Goal: Task Accomplishment & Management: Complete application form

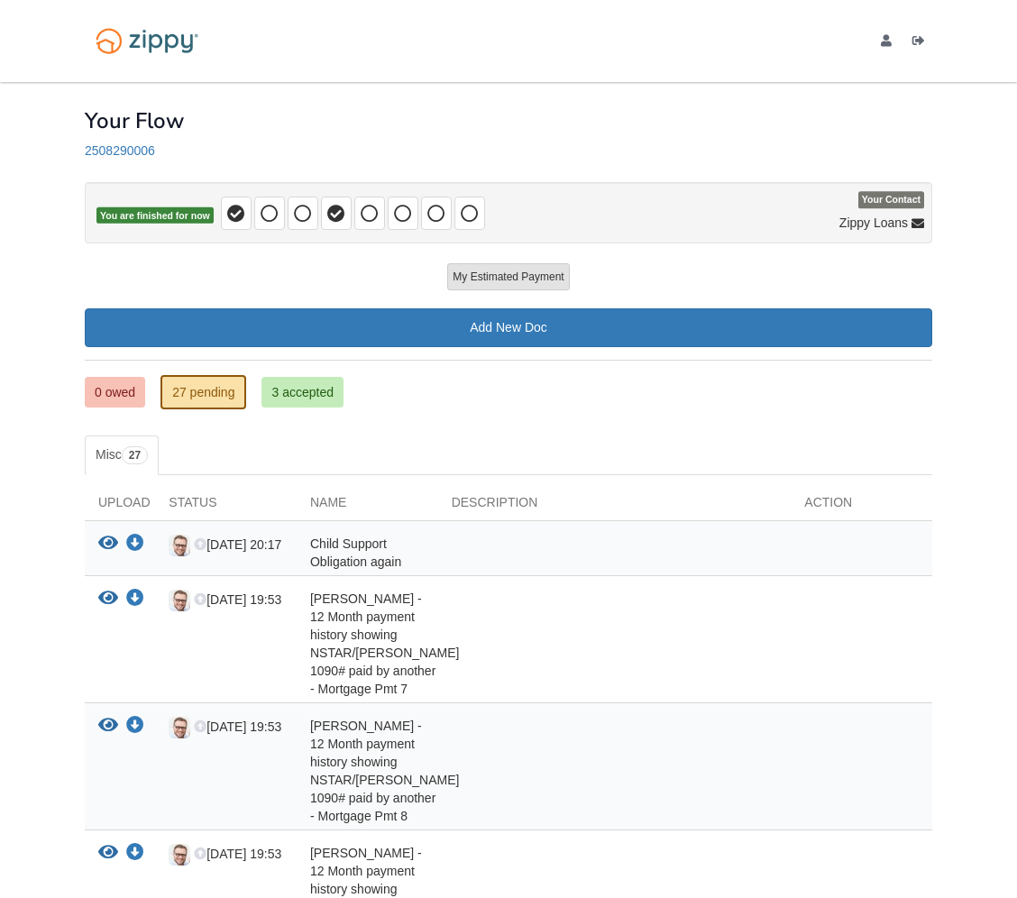
scroll to position [1090, 1]
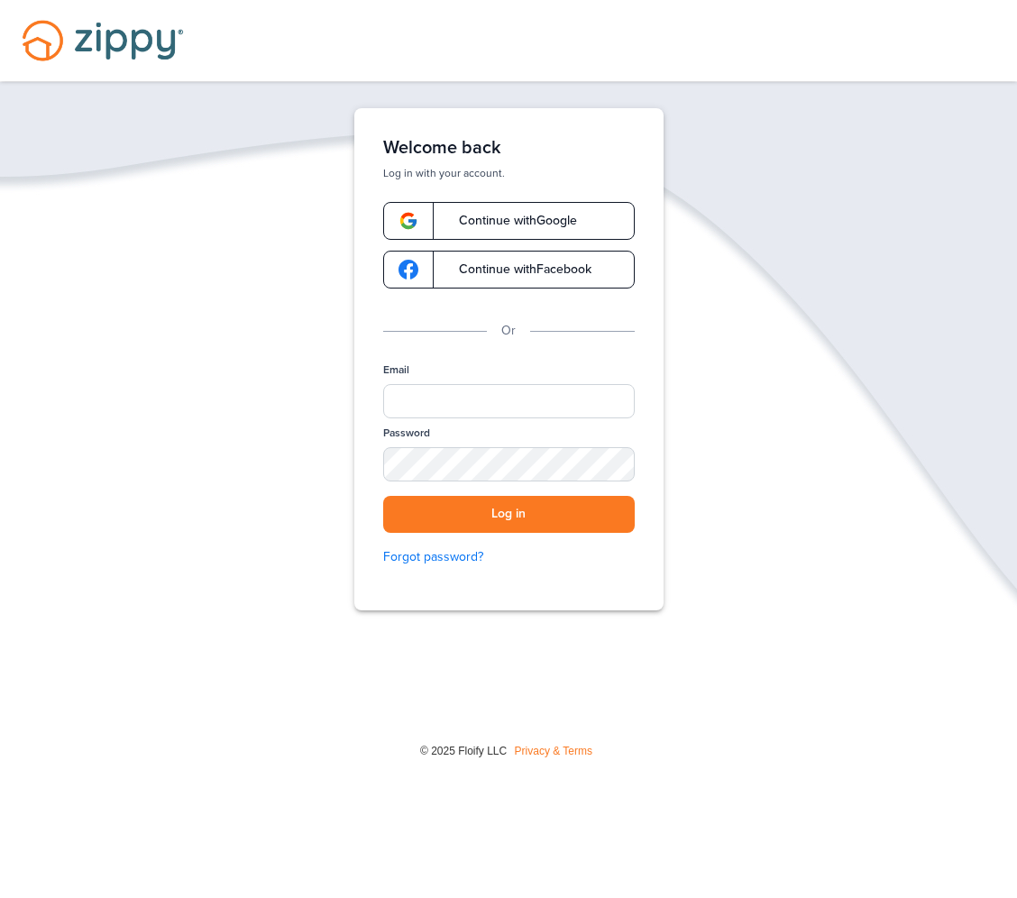
scroll to position [0, 1]
click at [524, 398] on input "Email" at bounding box center [509, 401] width 252 height 34
type input "**********"
click at [509, 514] on button "Log in" at bounding box center [509, 514] width 252 height 37
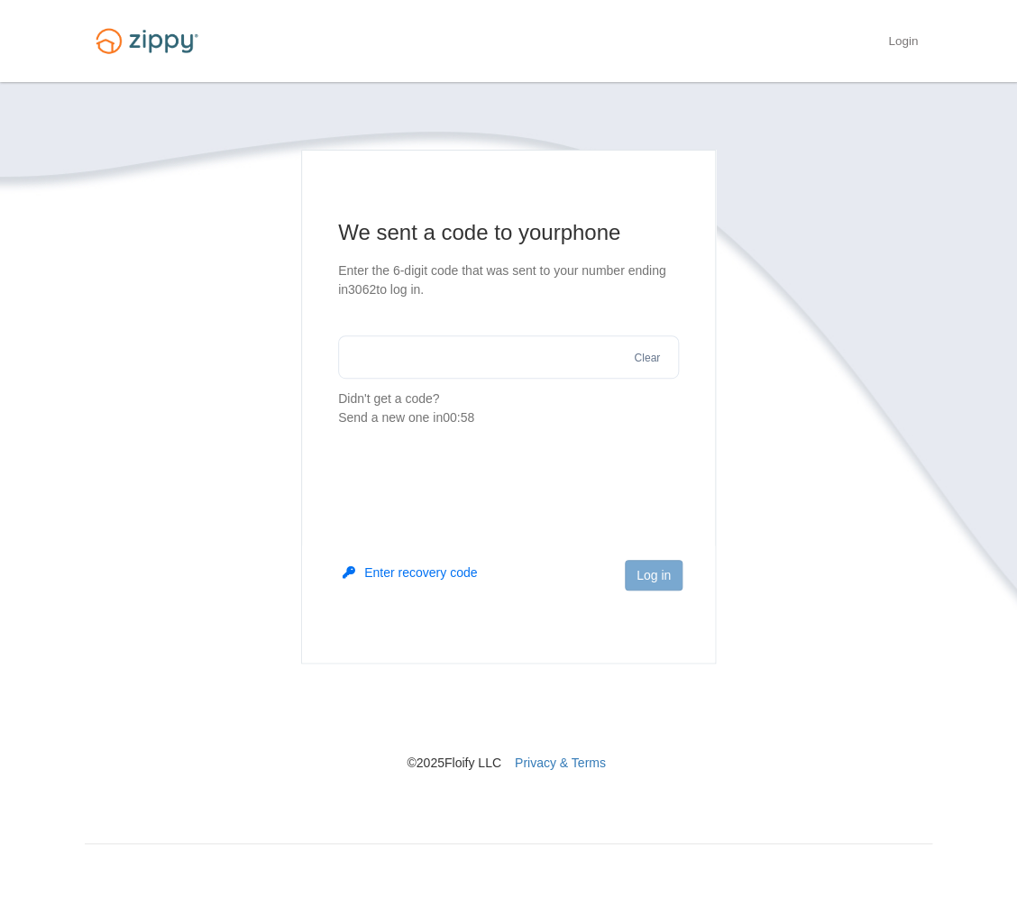
click at [492, 355] on input "text" at bounding box center [508, 357] width 341 height 43
click at [535, 359] on input "text" at bounding box center [508, 357] width 341 height 43
click at [513, 354] on input "text" at bounding box center [508, 357] width 341 height 43
click at [556, 363] on input "text" at bounding box center [508, 357] width 341 height 43
click at [456, 507] on main "We sent a code to your phone Enter the 6-digit code that was sent to your numbe…" at bounding box center [508, 407] width 415 height 514
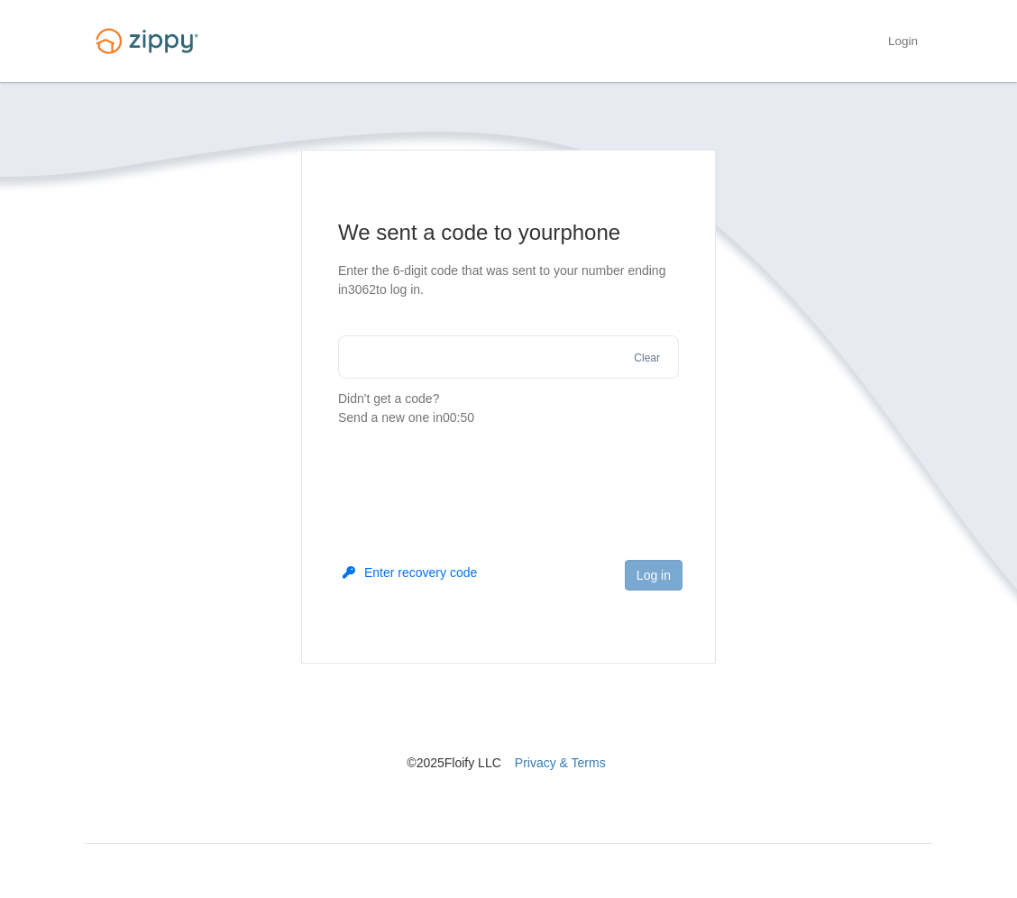
click at [472, 347] on input "text" at bounding box center [508, 357] width 341 height 43
type input "******"
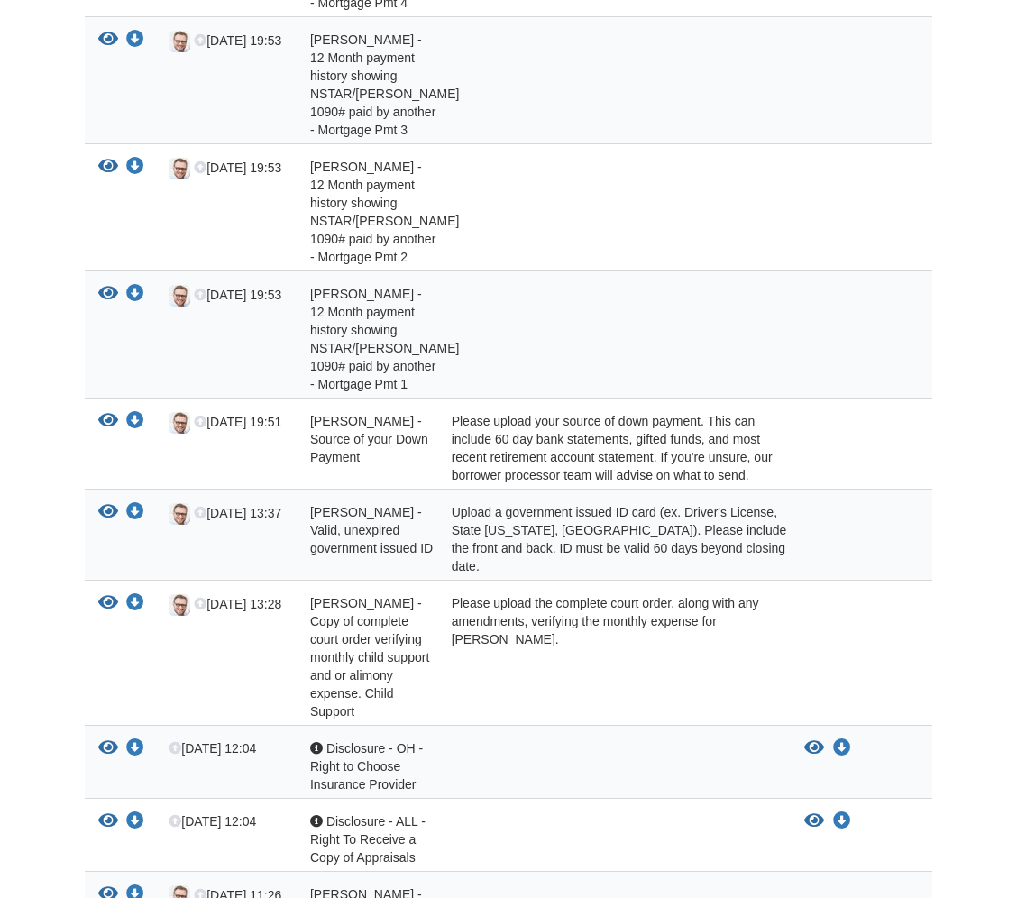
scroll to position [1151, 0]
click at [504, 446] on div "Please upload your source of down payment. This can include 60 day bank stateme…" at bounding box center [615, 447] width 354 height 72
click at [350, 440] on span "[PERSON_NAME] - Source of your Down Payment" at bounding box center [369, 438] width 118 height 51
click at [242, 425] on span "Sep 3 19:51" at bounding box center [237, 421] width 87 height 14
click at [112, 415] on icon "View Jody Shockley - Source of your Down Payment" at bounding box center [108, 420] width 20 height 18
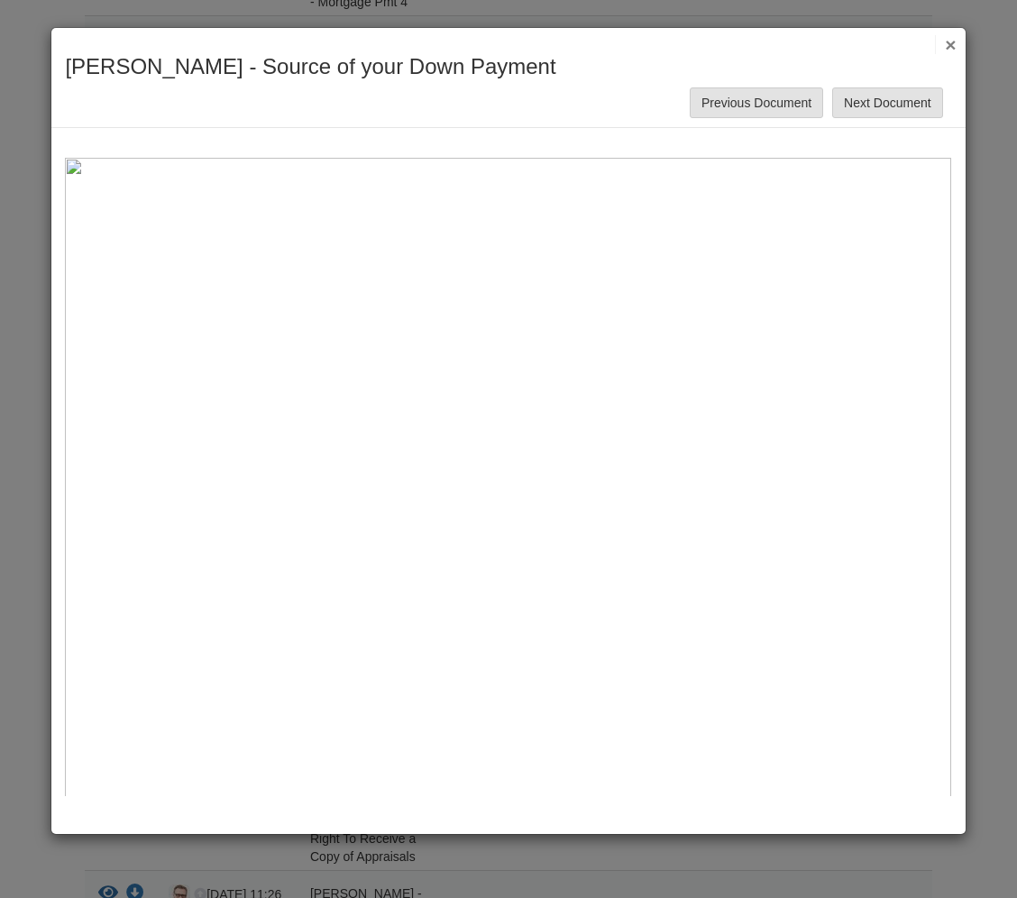
scroll to position [0, 0]
click at [955, 45] on button "×" at bounding box center [945, 44] width 21 height 19
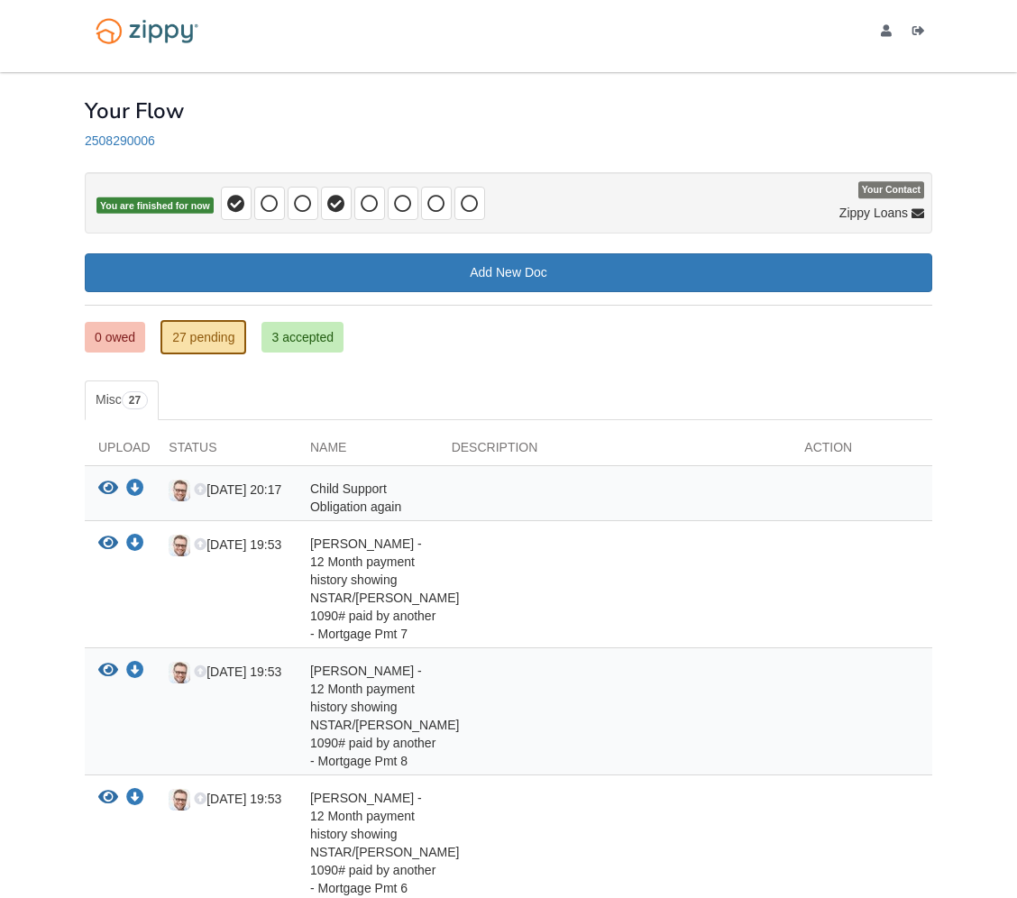
scroll to position [11, 0]
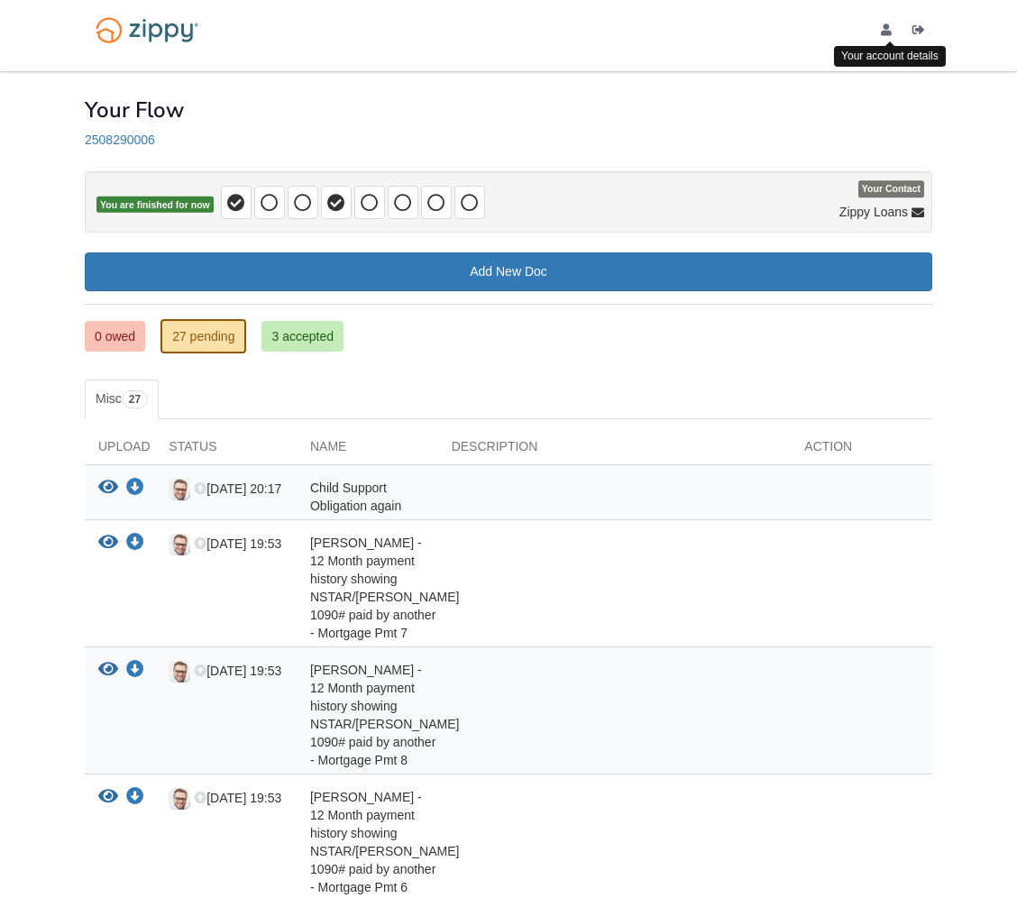
click at [887, 31] on icon "edit profile" at bounding box center [886, 30] width 11 height 13
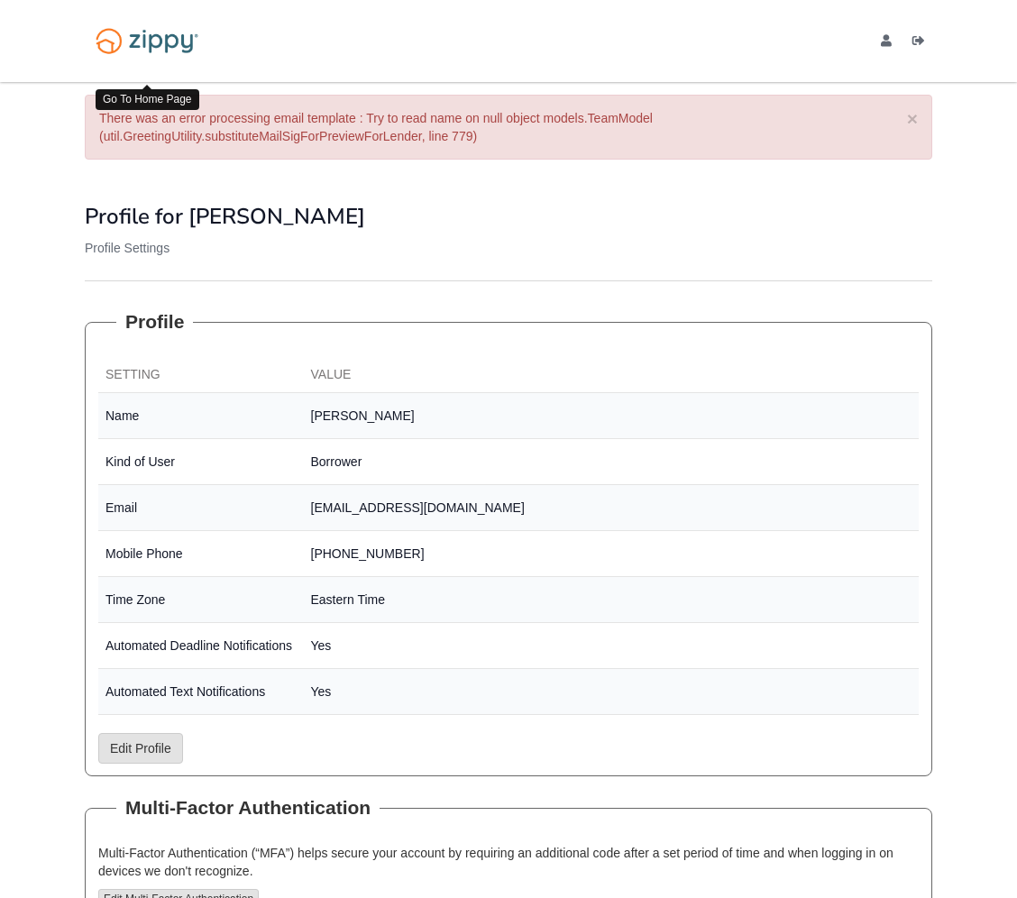
click at [151, 41] on img at bounding box center [147, 41] width 124 height 42
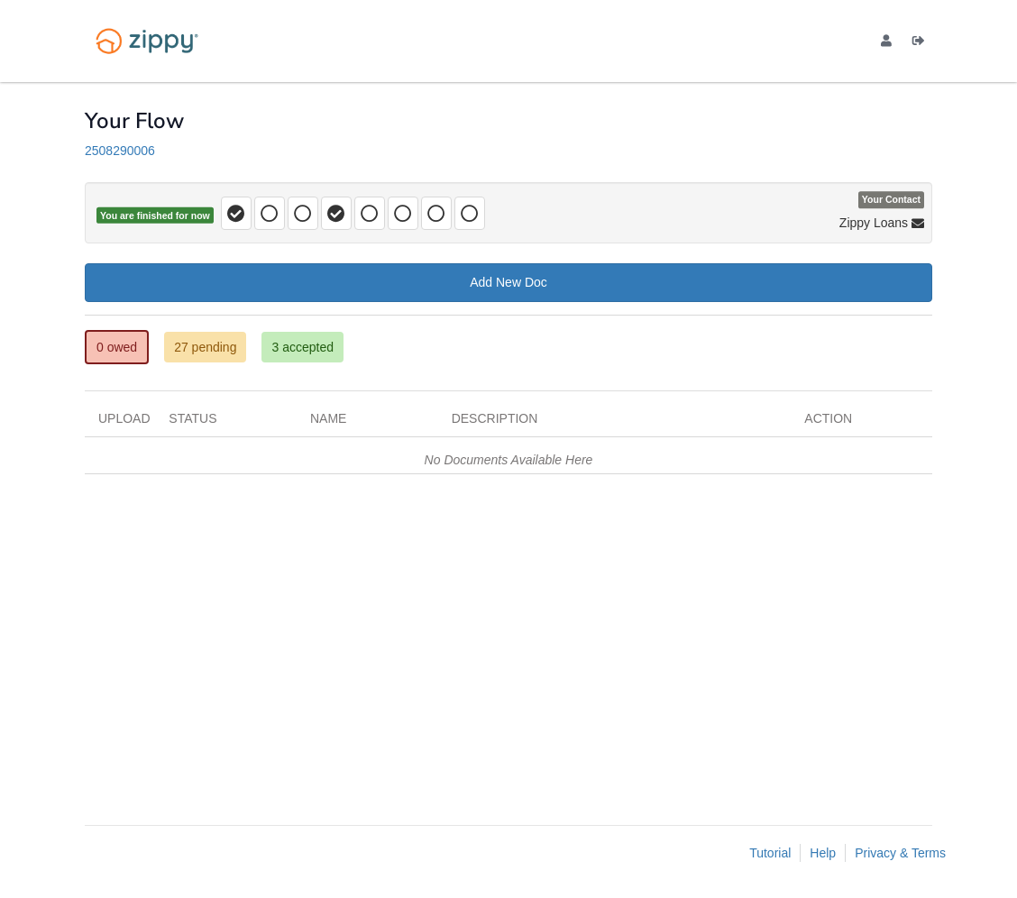
click at [888, 195] on span "Your Contact" at bounding box center [892, 200] width 66 height 17
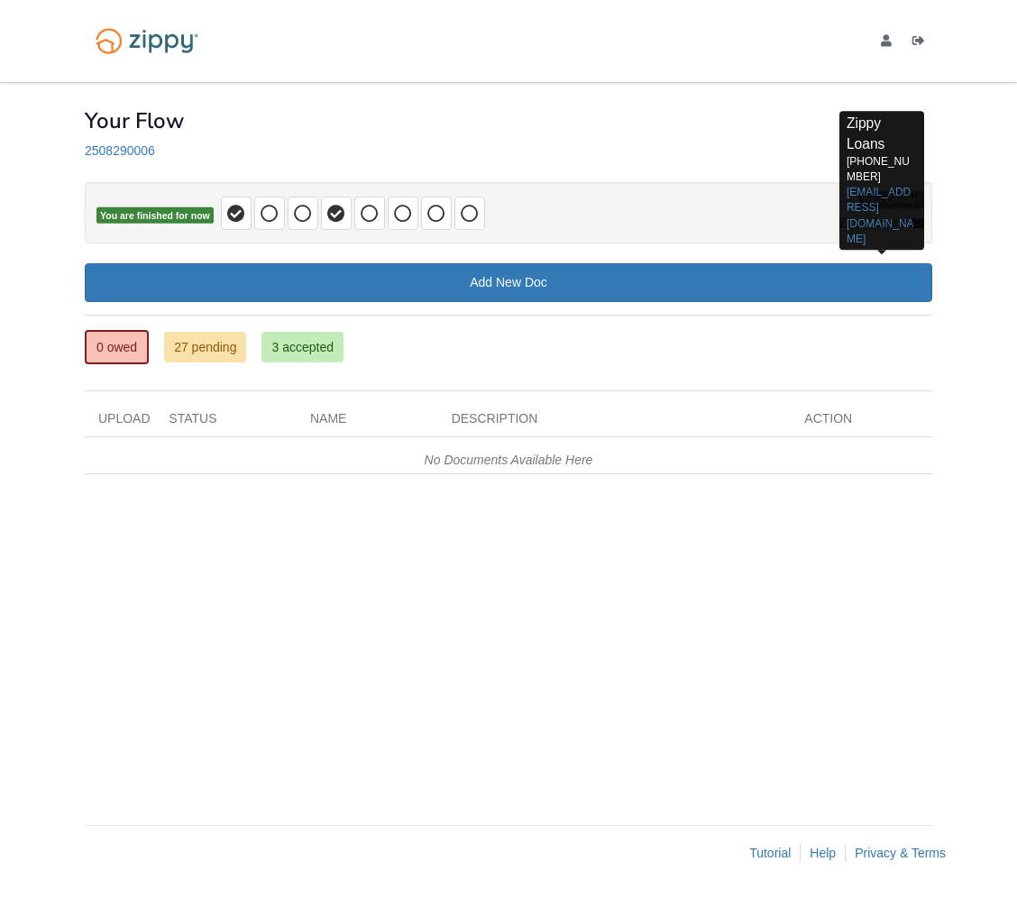
click at [731, 644] on div "× × × Pending Add Document Notice document will be included in the email sent t…" at bounding box center [509, 444] width 848 height 725
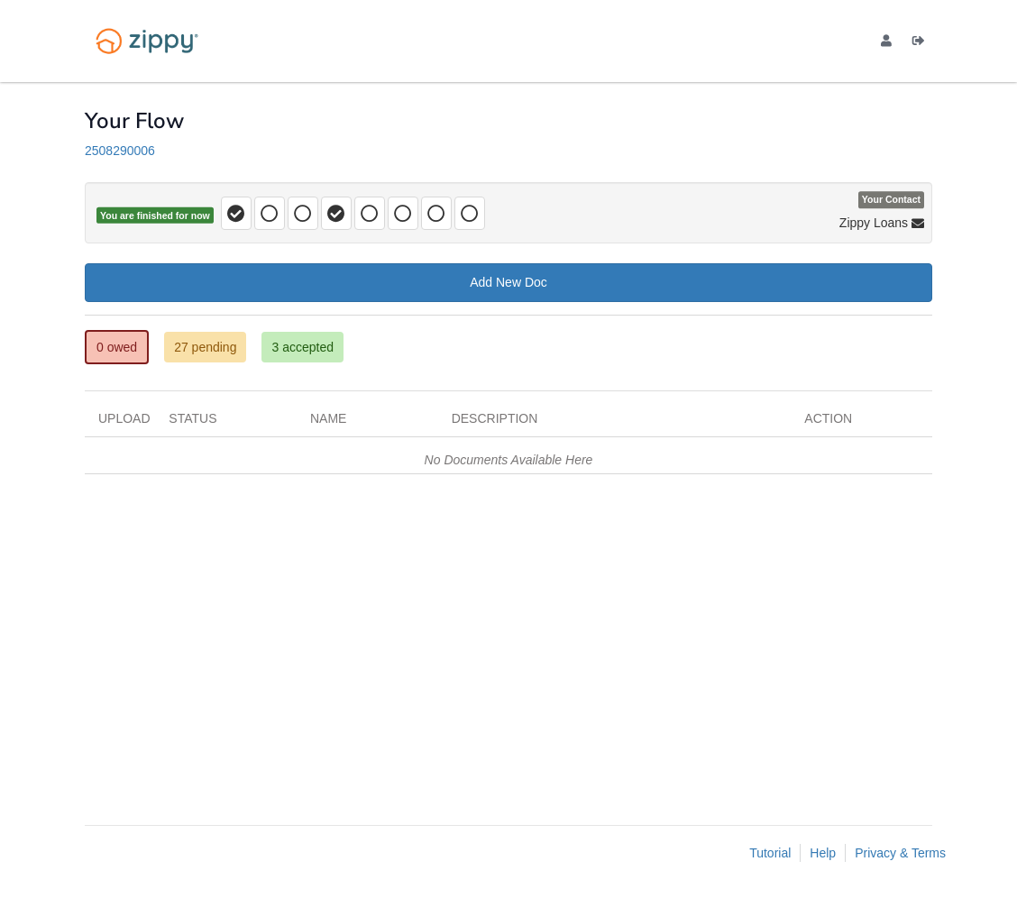
click at [216, 349] on link "27 pending" at bounding box center [205, 347] width 82 height 31
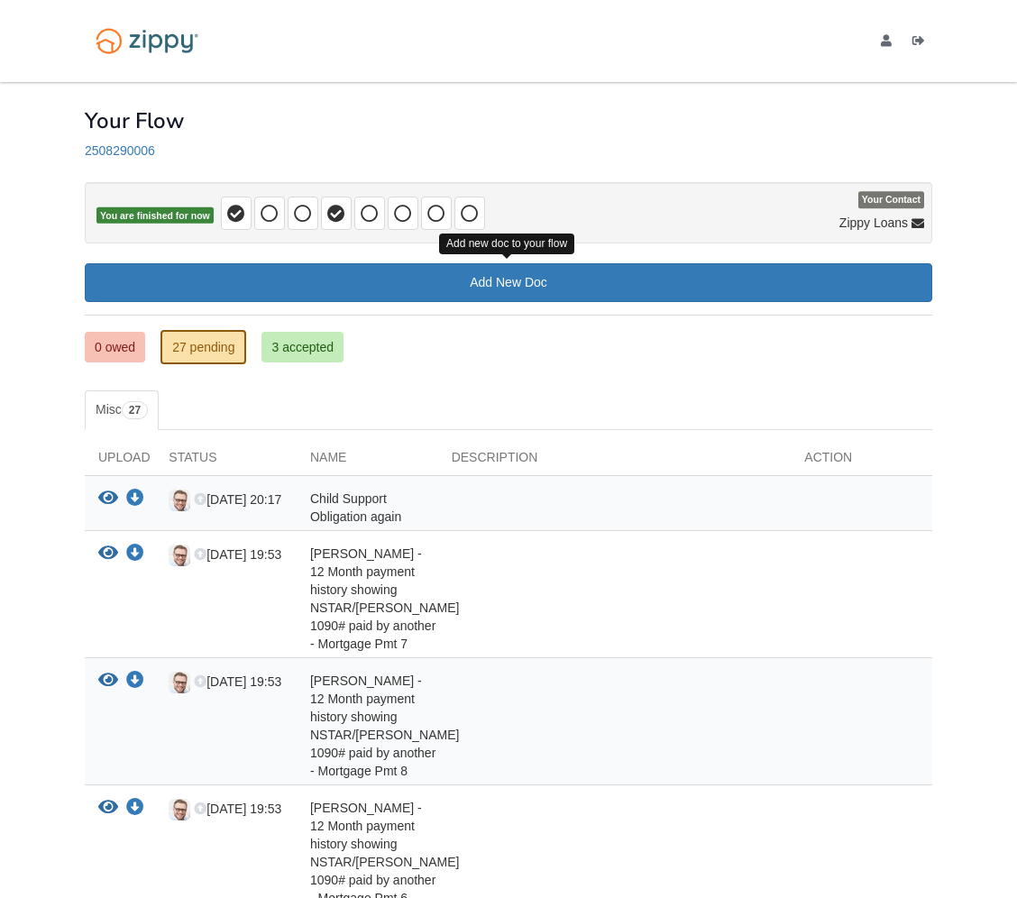
click at [639, 288] on link "Add New Doc" at bounding box center [509, 282] width 848 height 39
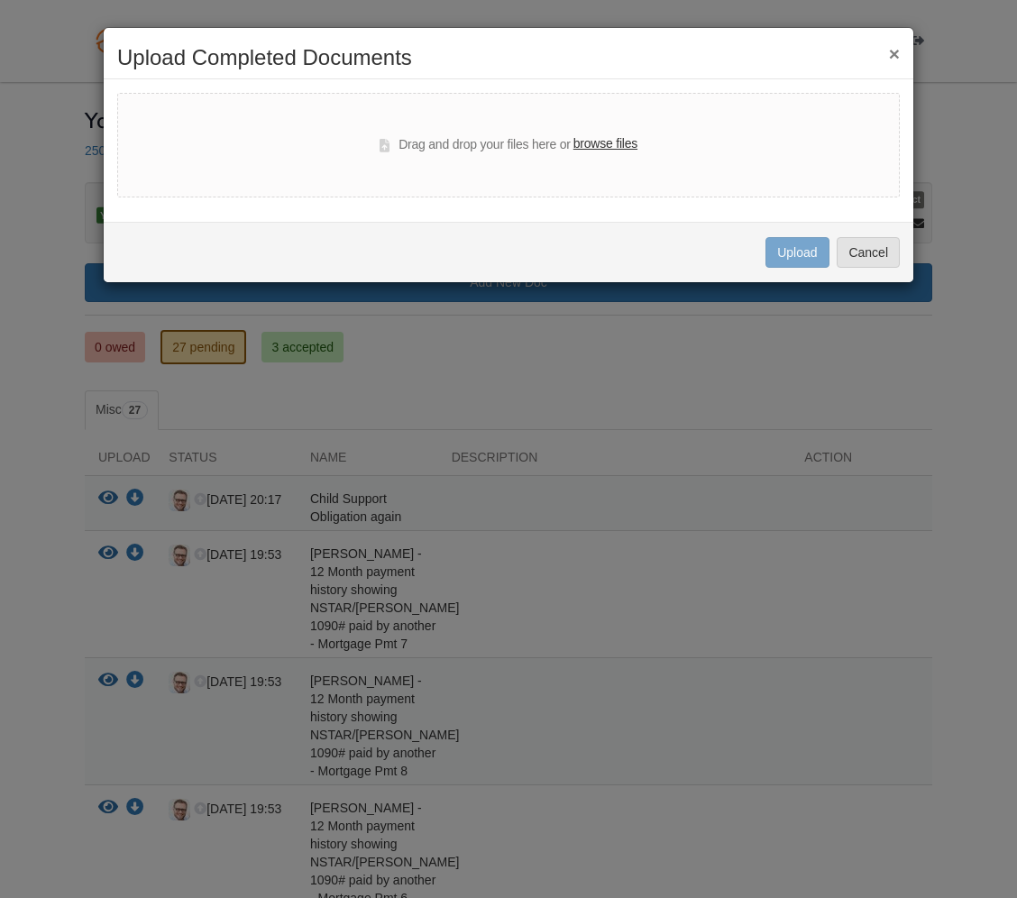
click at [617, 145] on label "browse files" at bounding box center [606, 144] width 64 height 20
click at [0, 0] on input "browse files" at bounding box center [0, 0] width 0 height 0
click at [614, 146] on label "browse files" at bounding box center [606, 144] width 64 height 20
click at [0, 0] on input "browse files" at bounding box center [0, 0] width 0 height 0
select select "****"
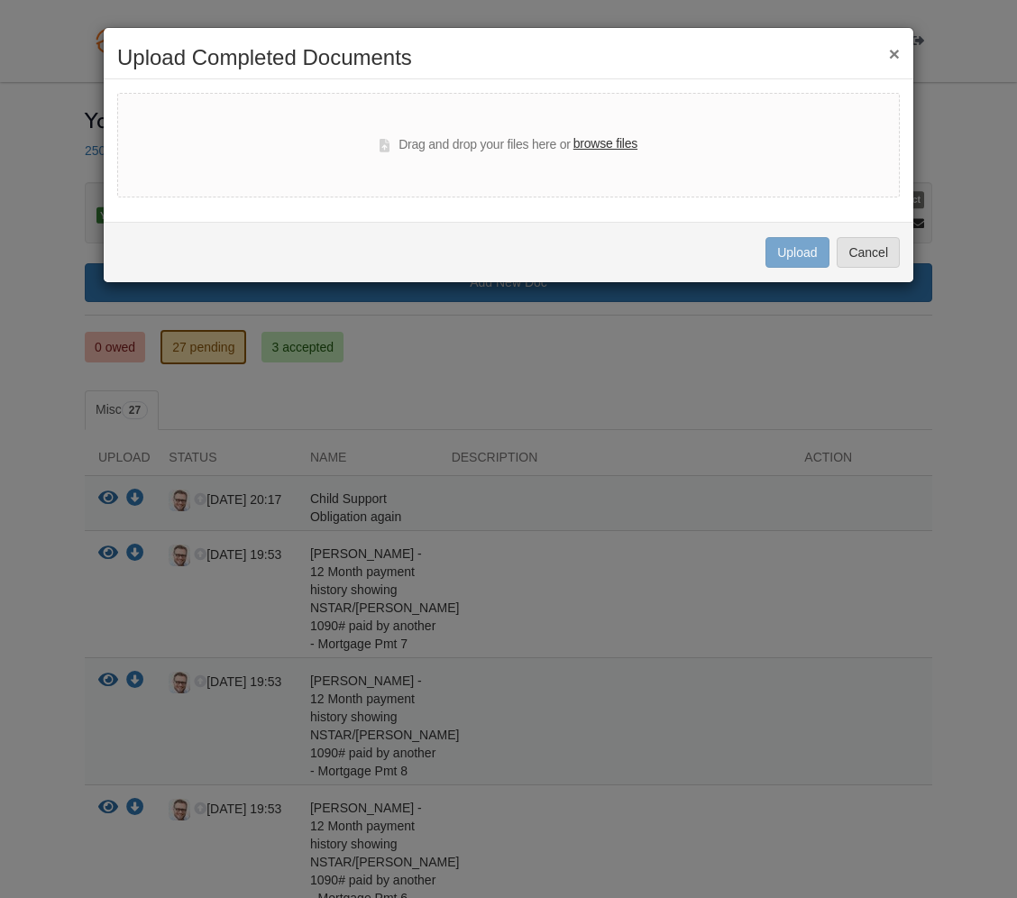
select select "****"
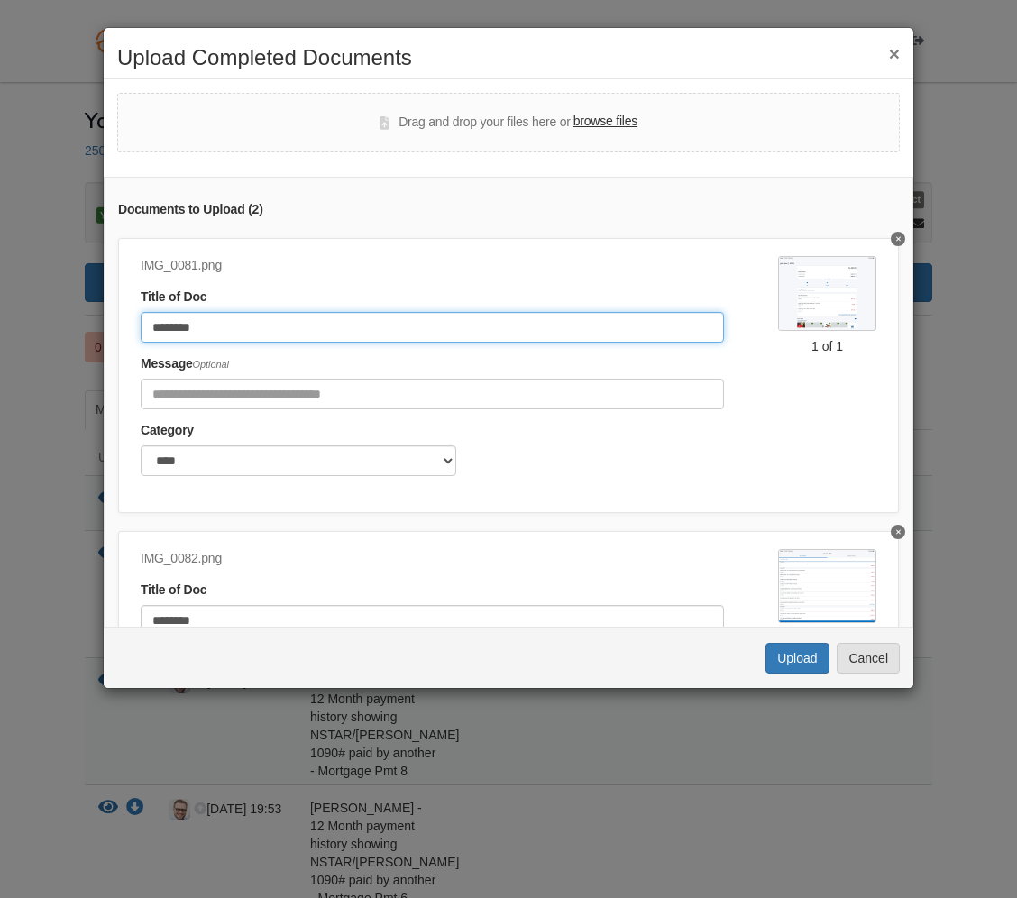
click at [366, 329] on input "********" at bounding box center [433, 327] width 584 height 31
type input "*"
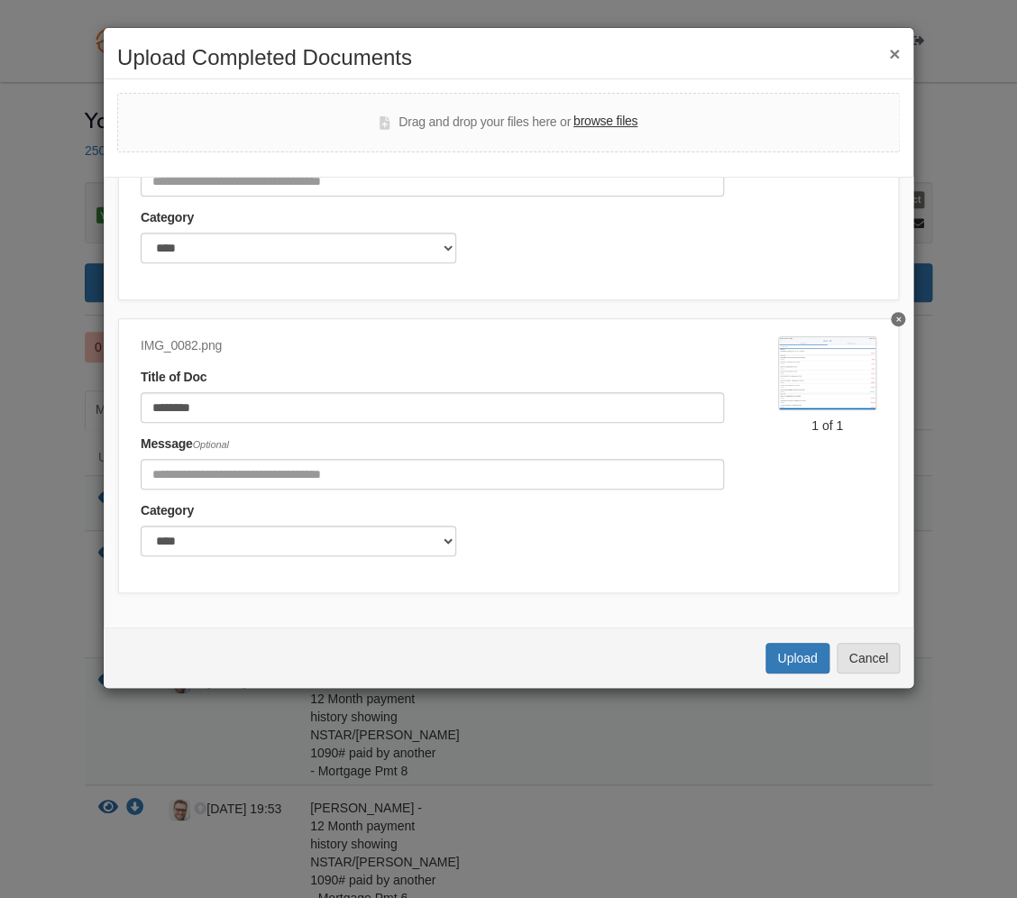
scroll to position [212, 0]
type input "**********"
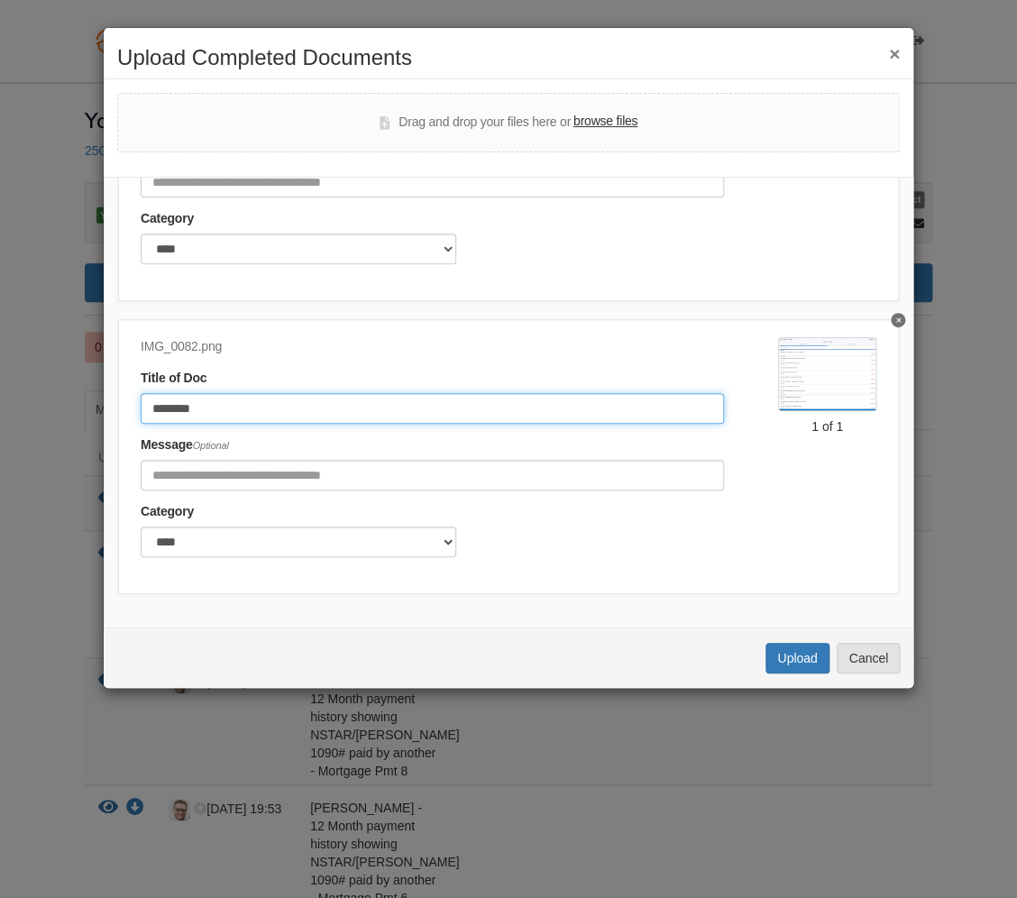
click at [418, 408] on input "********" at bounding box center [433, 408] width 584 height 31
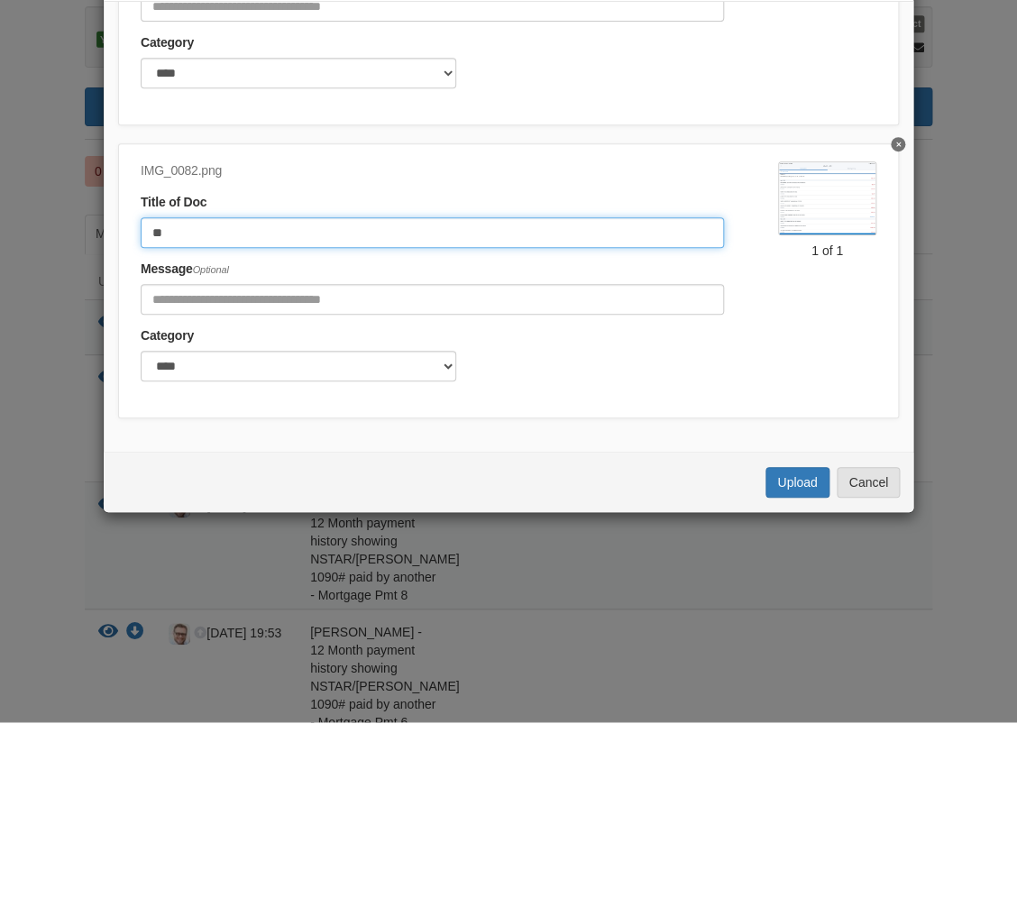
type input "*"
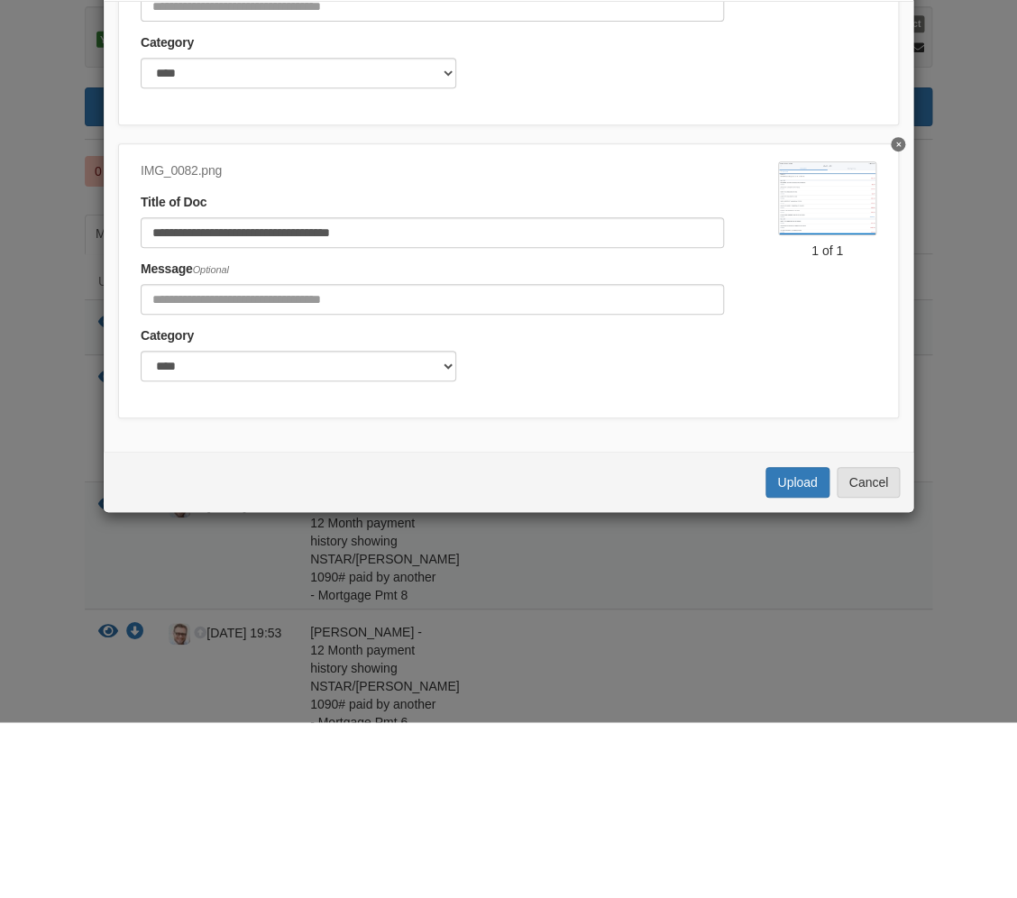
scroll to position [176, 0]
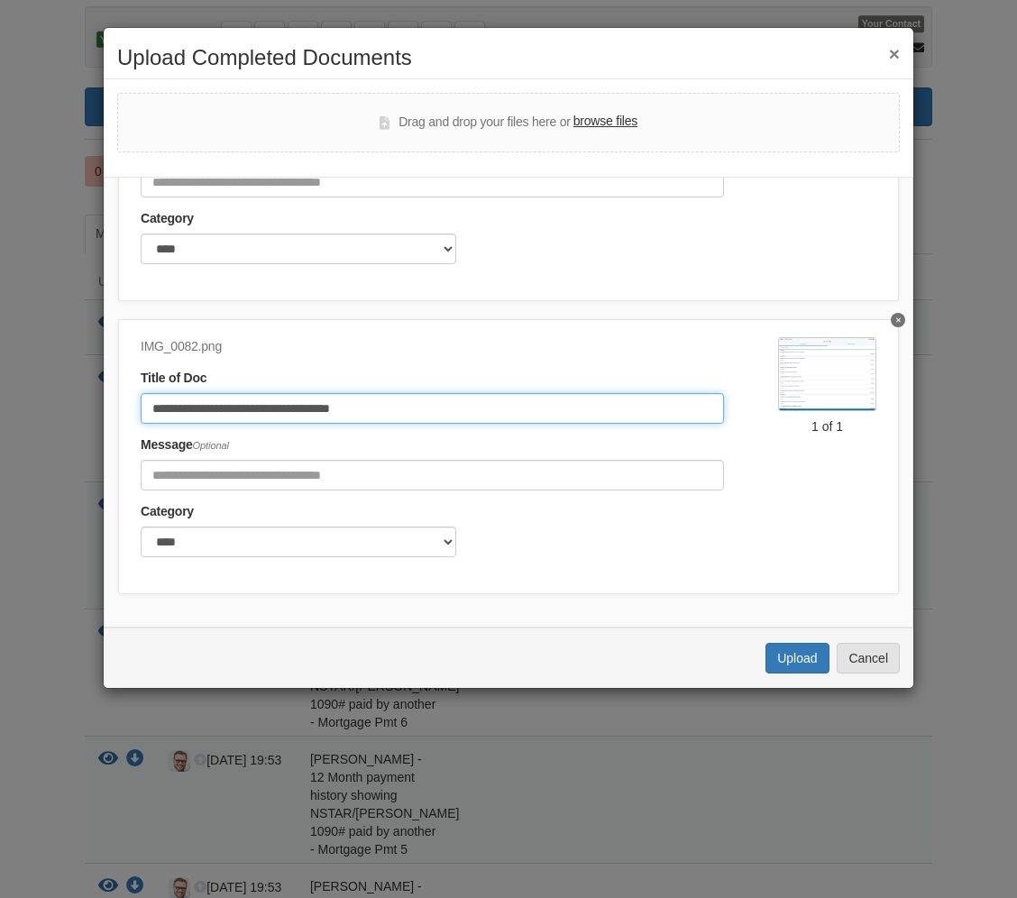
type input "**********"
click at [805, 657] on button "Upload" at bounding box center [797, 658] width 63 height 31
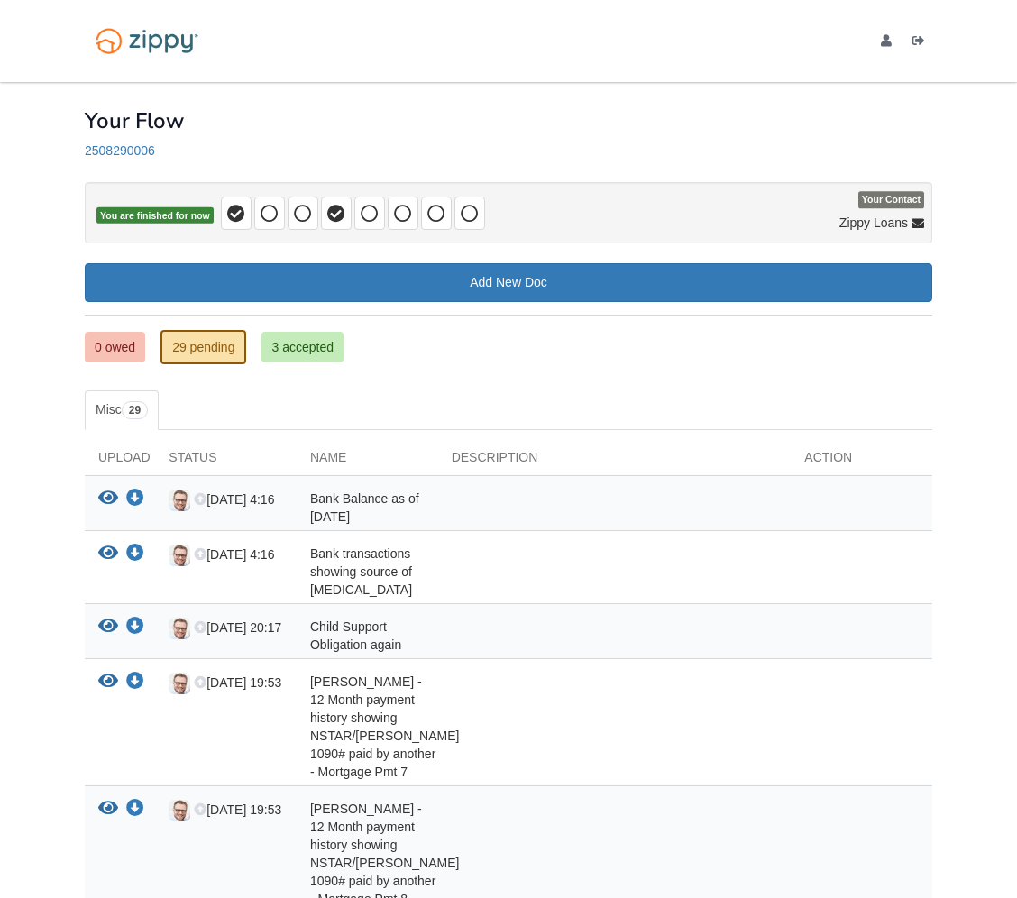
scroll to position [176, 0]
